Goal: Information Seeking & Learning: Learn about a topic

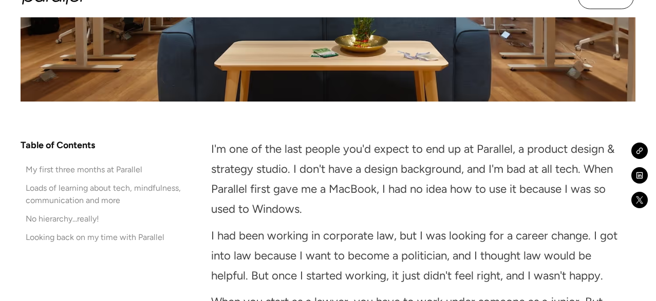
scroll to position [567, 0]
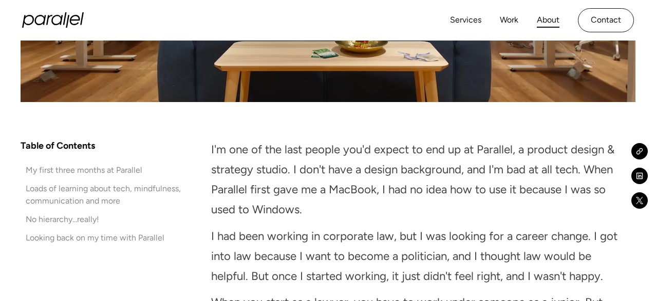
click at [543, 18] on link "About" at bounding box center [548, 20] width 23 height 15
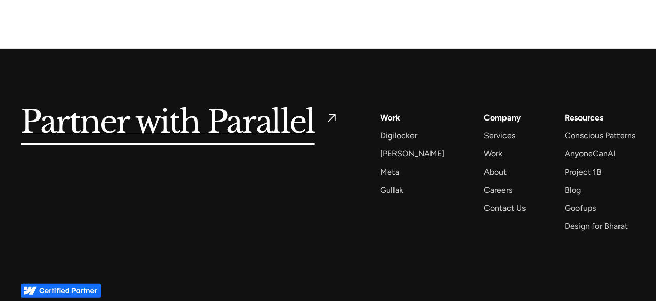
scroll to position [2459, 0]
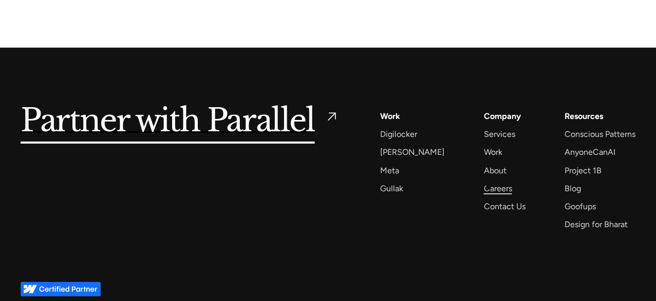
click at [488, 186] on div "Careers" at bounding box center [498, 189] width 28 height 14
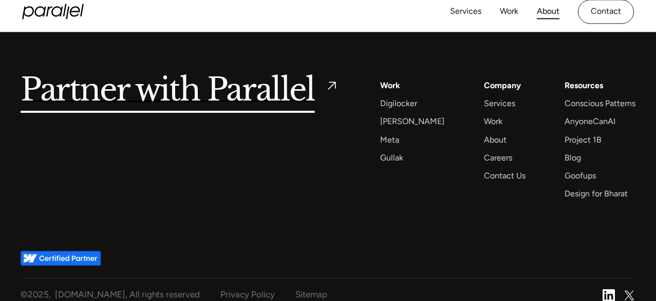
scroll to position [2502, 0]
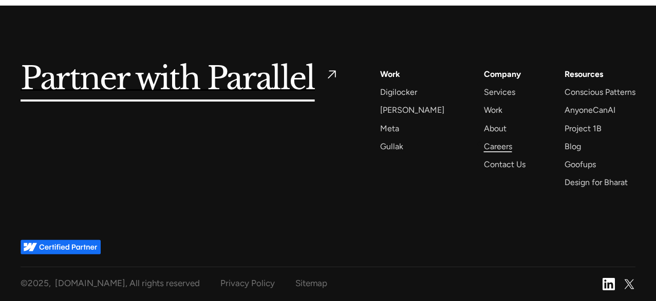
click at [484, 146] on div "Careers" at bounding box center [498, 147] width 28 height 14
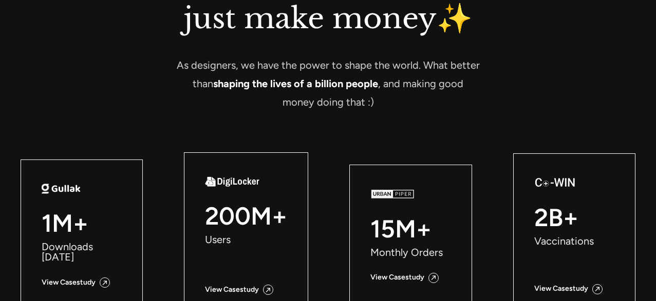
scroll to position [1140, 0]
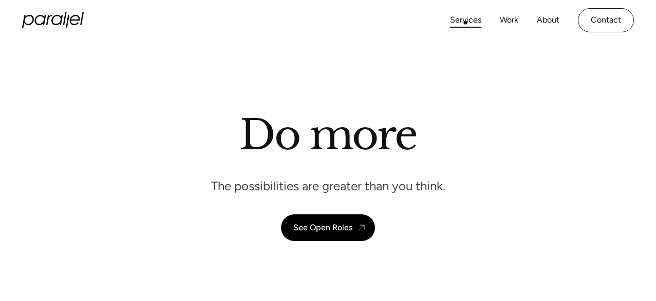
click at [465, 23] on link "Services" at bounding box center [465, 20] width 31 height 15
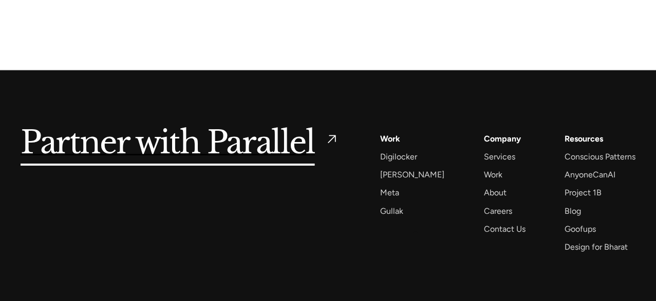
scroll to position [3041, 0]
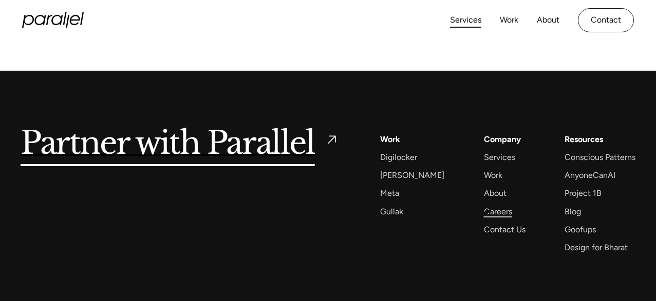
click at [486, 213] on div "Careers" at bounding box center [498, 212] width 28 height 14
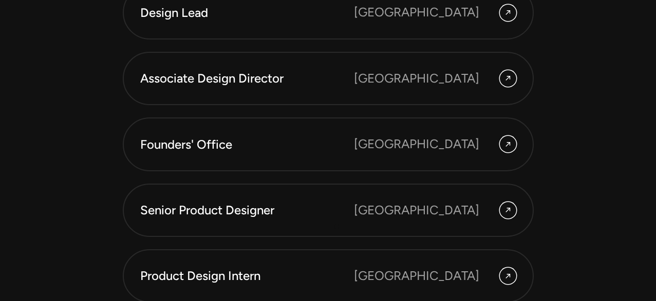
scroll to position [2895, 0]
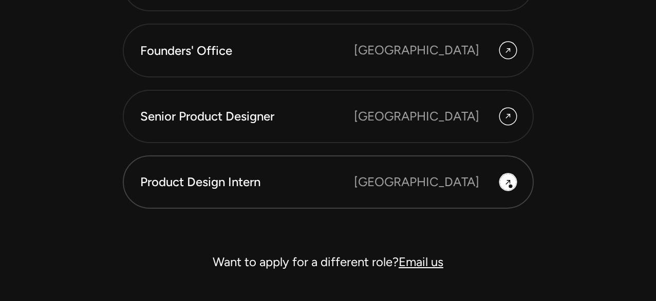
click at [511, 187] on icon at bounding box center [508, 182] width 8 height 15
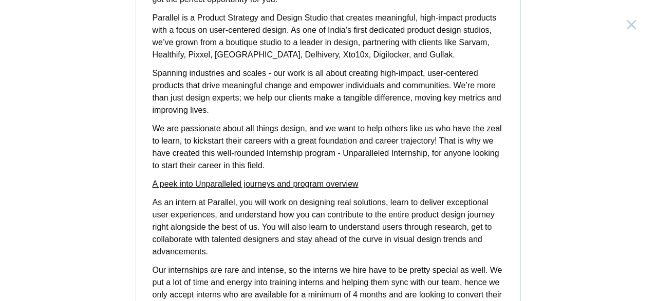
scroll to position [492, 0]
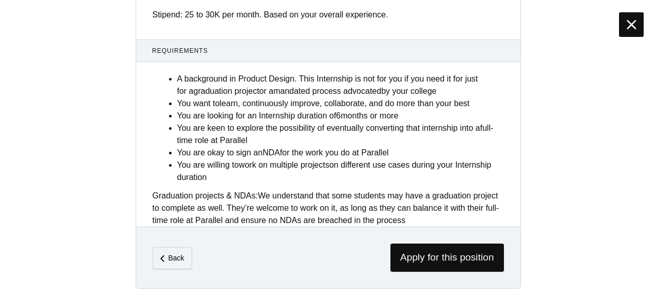
click at [635, 19] on icon at bounding box center [631, 24] width 10 height 16
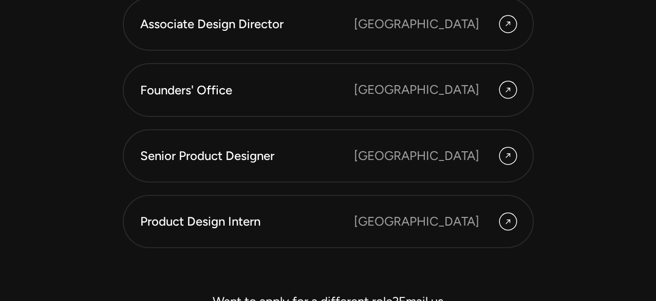
scroll to position [2863, 0]
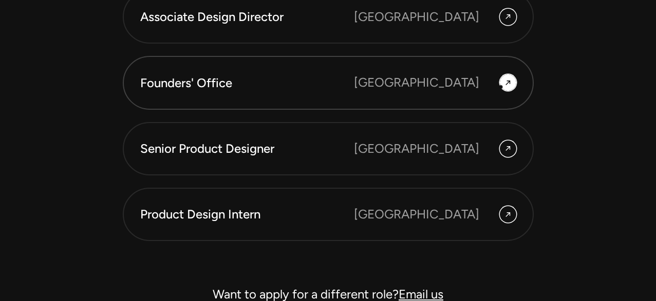
click at [504, 83] on icon at bounding box center [508, 82] width 8 height 15
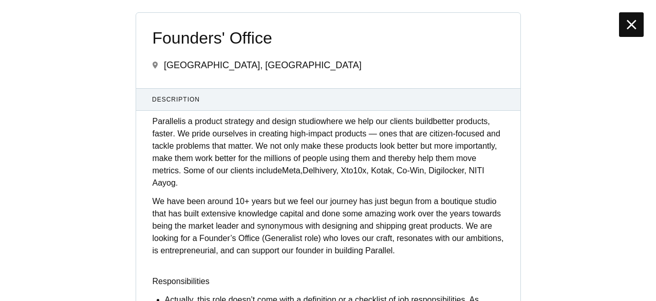
click at [638, 26] on div at bounding box center [631, 24] width 25 height 25
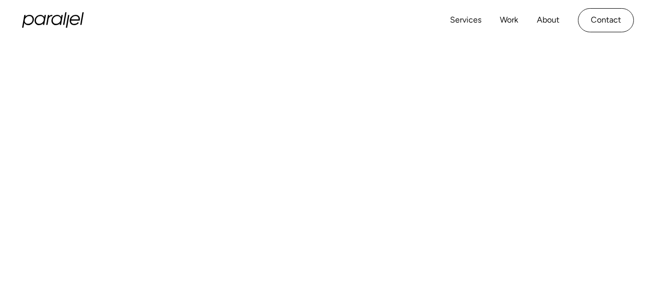
scroll to position [338, 0]
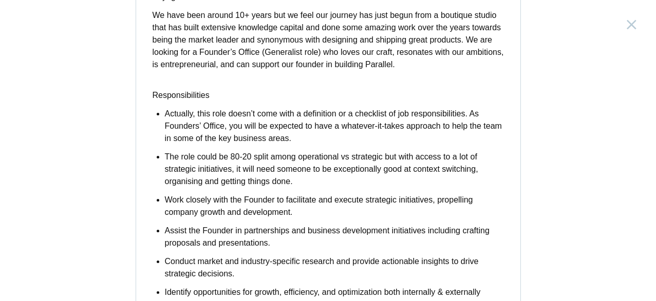
scroll to position [188, 0]
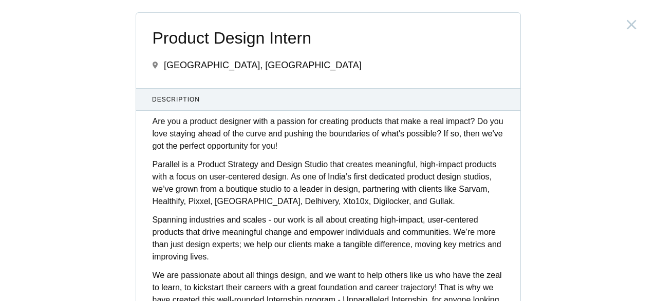
scroll to position [2895, 0]
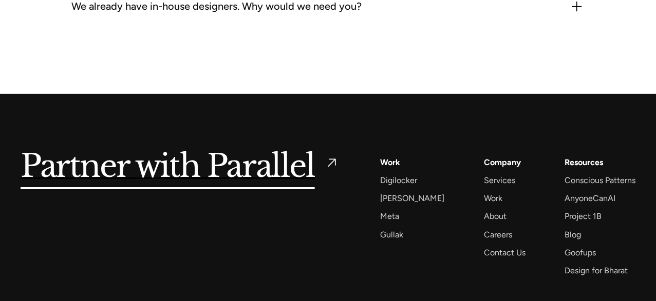
scroll to position [3041, 0]
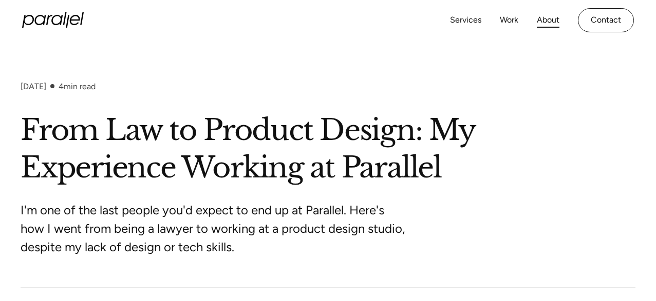
click at [547, 20] on link "About" at bounding box center [548, 20] width 23 height 15
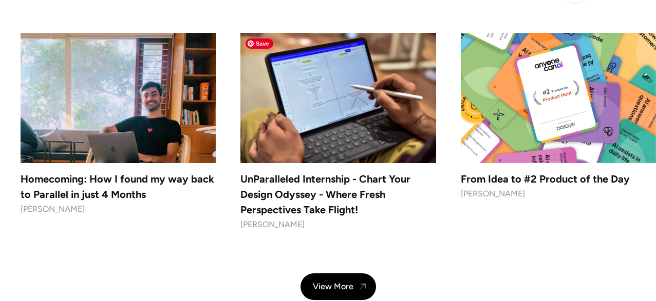
scroll to position [4001, 0]
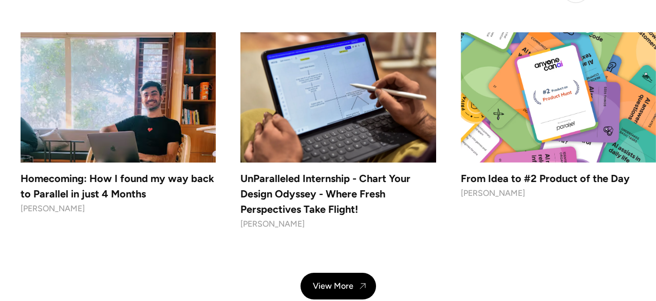
click at [351, 193] on h4 "UnParalleled Internship - Chart Your Design Odyssey - Where Fresh Perspectives …" at bounding box center [337, 194] width 195 height 46
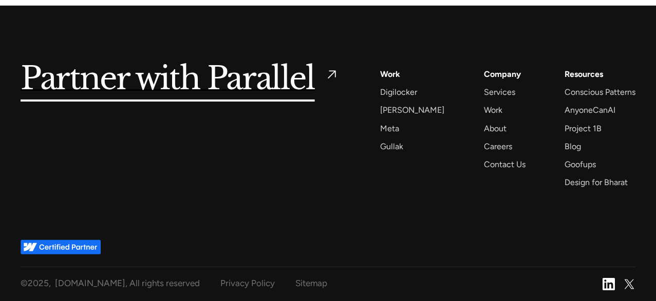
scroll to position [2496, 0]
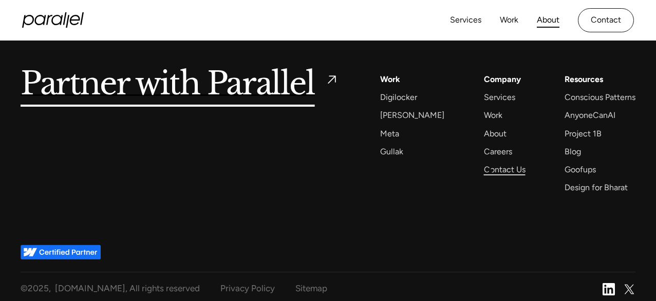
click at [490, 171] on div "Contact Us" at bounding box center [505, 170] width 42 height 14
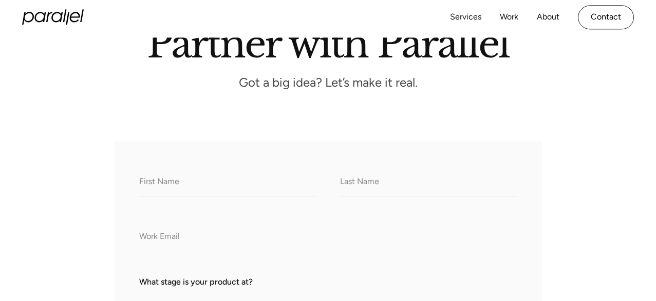
scroll to position [69, 0]
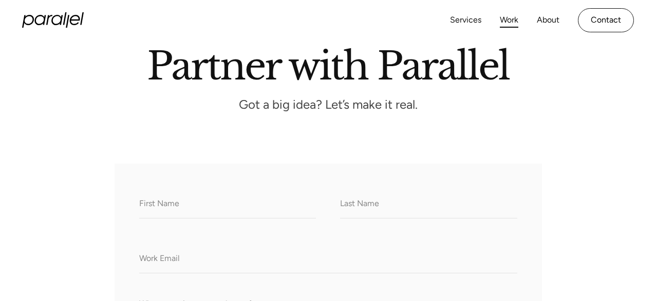
click at [512, 15] on link "Work" at bounding box center [509, 20] width 18 height 15
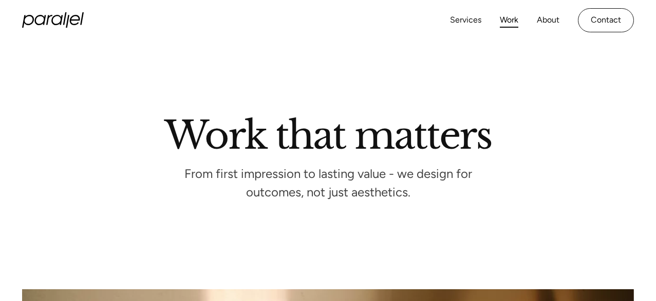
scroll to position [209, 0]
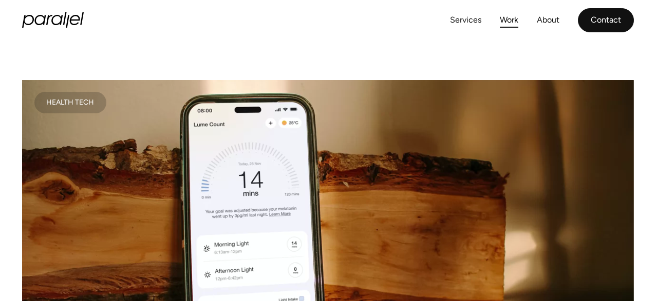
click at [599, 29] on link "Contact" at bounding box center [606, 20] width 56 height 24
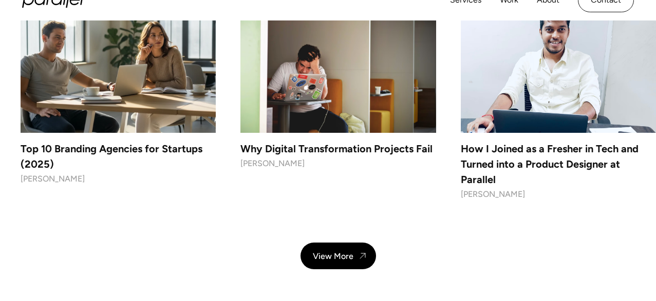
scroll to position [4793, 0]
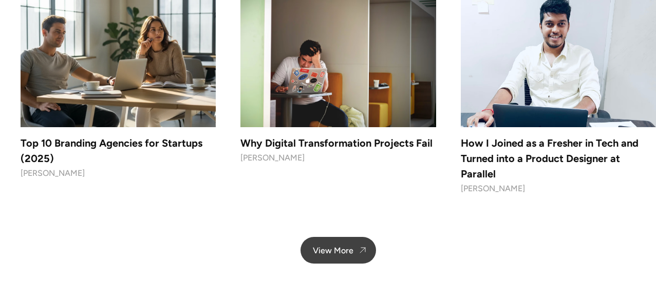
click at [349, 246] on div "View More" at bounding box center [333, 251] width 41 height 10
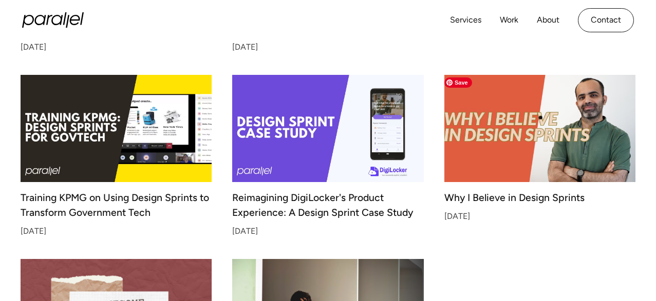
scroll to position [2332, 0]
click at [541, 118] on img at bounding box center [539, 128] width 201 height 113
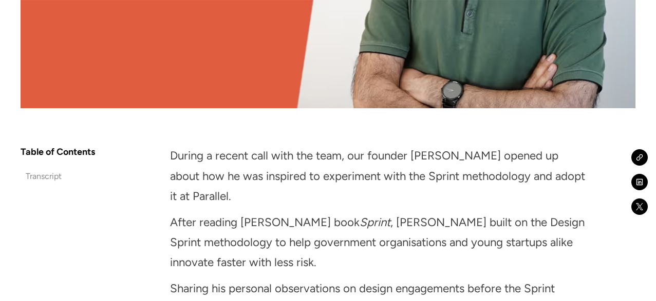
scroll to position [547, 0]
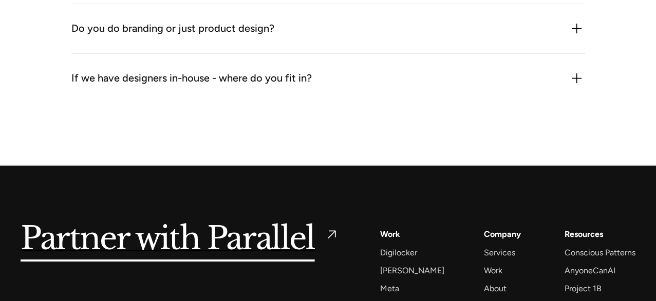
scroll to position [1470, 0]
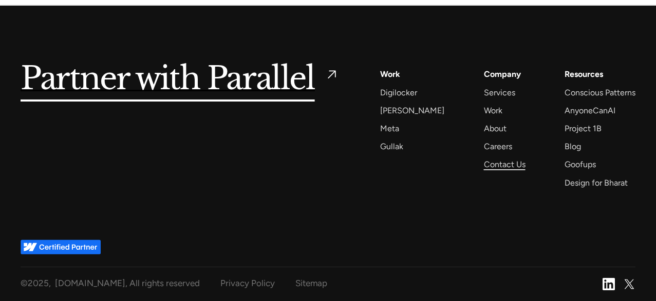
click at [484, 165] on div "Contact Us" at bounding box center [505, 165] width 42 height 14
